Goal: Task Accomplishment & Management: Complete application form

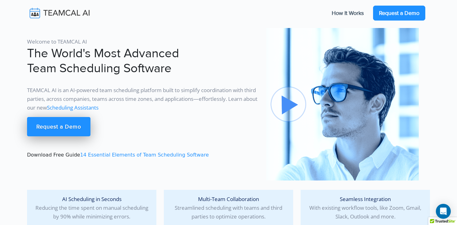
click at [406, 14] on link "Request a Demo" at bounding box center [399, 13] width 52 height 15
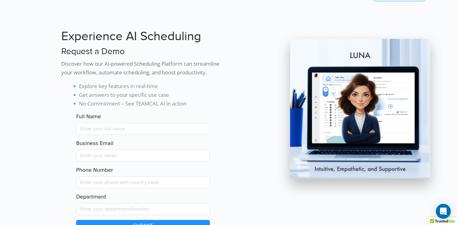
scroll to position [49, 0]
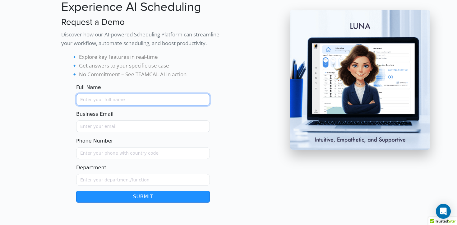
click at [124, 96] on input "Full Name" at bounding box center [143, 100] width 134 height 12
type input "Sukriti Sharma"
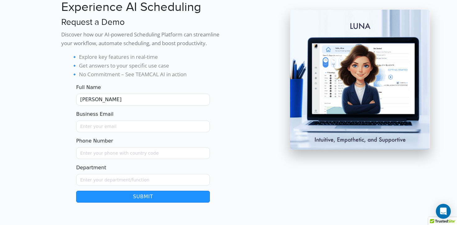
type input "sukritidot@gmail.com"
type input "08571083704"
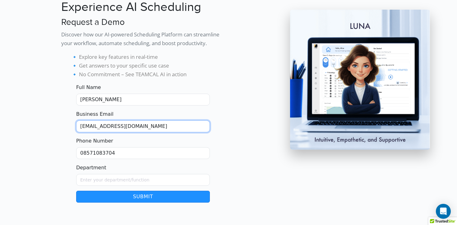
click at [136, 125] on input "sukritidot@gmail.com" at bounding box center [143, 126] width 134 height 12
type input "sukriti@transitionventurecapital.com"
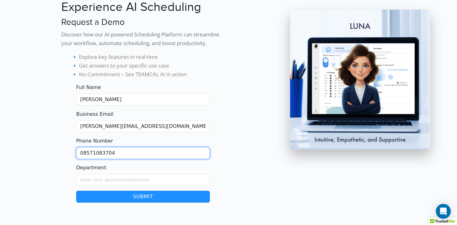
click at [87, 154] on input "08571083704" at bounding box center [143, 153] width 134 height 12
type input "+918571083704"
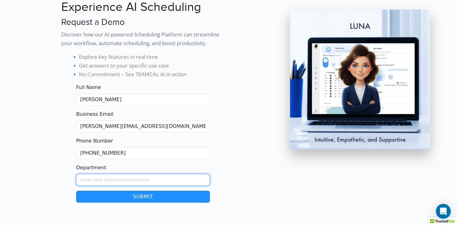
click at [85, 182] on input "Department" at bounding box center [143, 180] width 134 height 12
type input "D"
type input "Founders Office"
click at [110, 200] on button "Submit" at bounding box center [143, 197] width 134 height 12
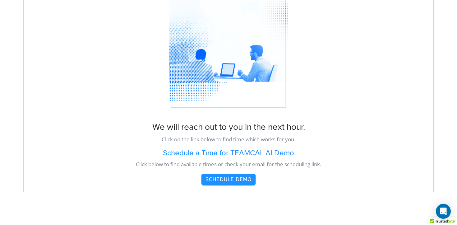
scroll to position [92, 0]
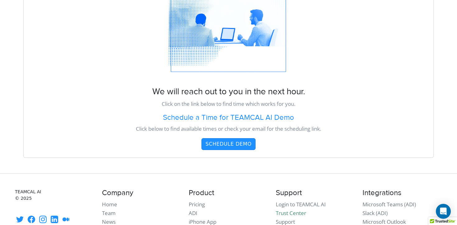
click at [212, 117] on h4 "Schedule a Time for TEAMCAL AI Demo" at bounding box center [229, 117] width 410 height 9
